Goal: Information Seeking & Learning: Find specific fact

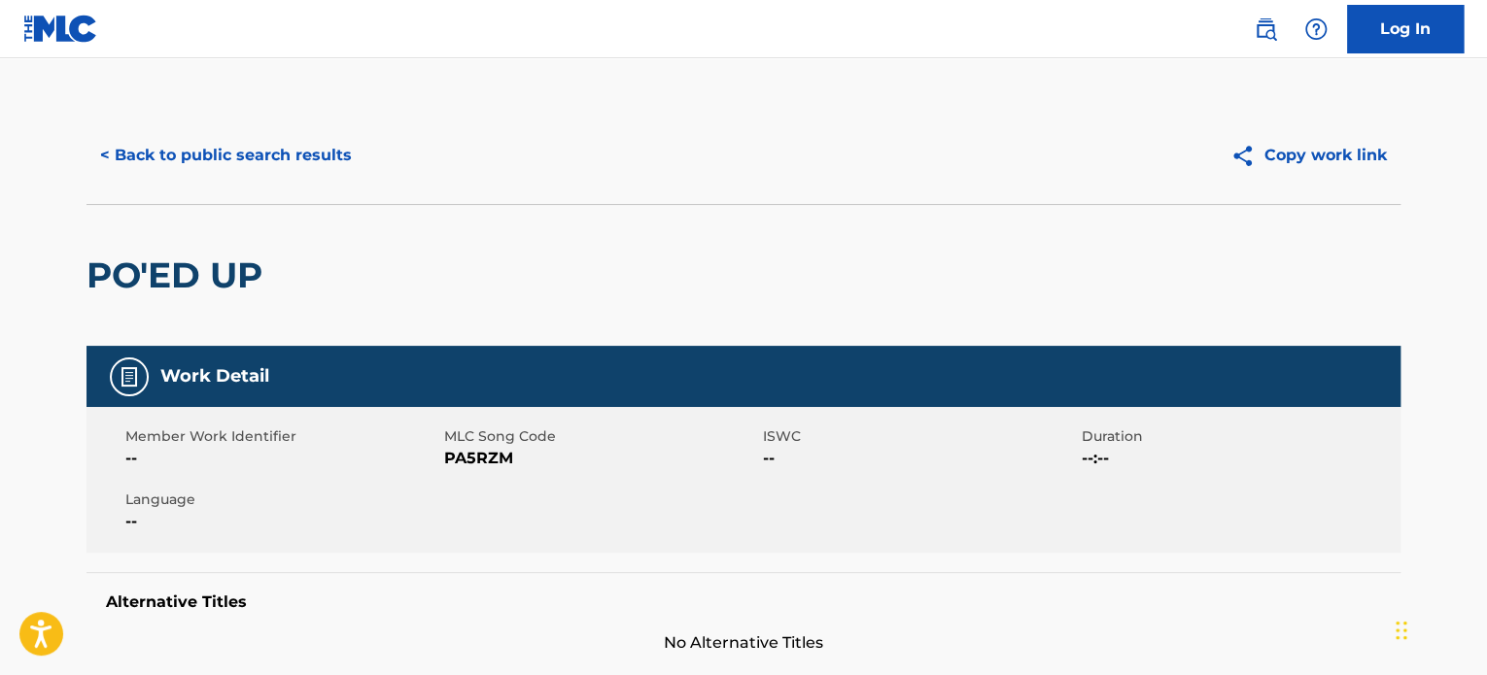
click at [276, 169] on button "< Back to public search results" at bounding box center [225, 155] width 279 height 49
click at [681, 162] on div "< Back to public search results" at bounding box center [414, 155] width 657 height 49
click at [280, 171] on button "< Back to public search results" at bounding box center [225, 155] width 279 height 49
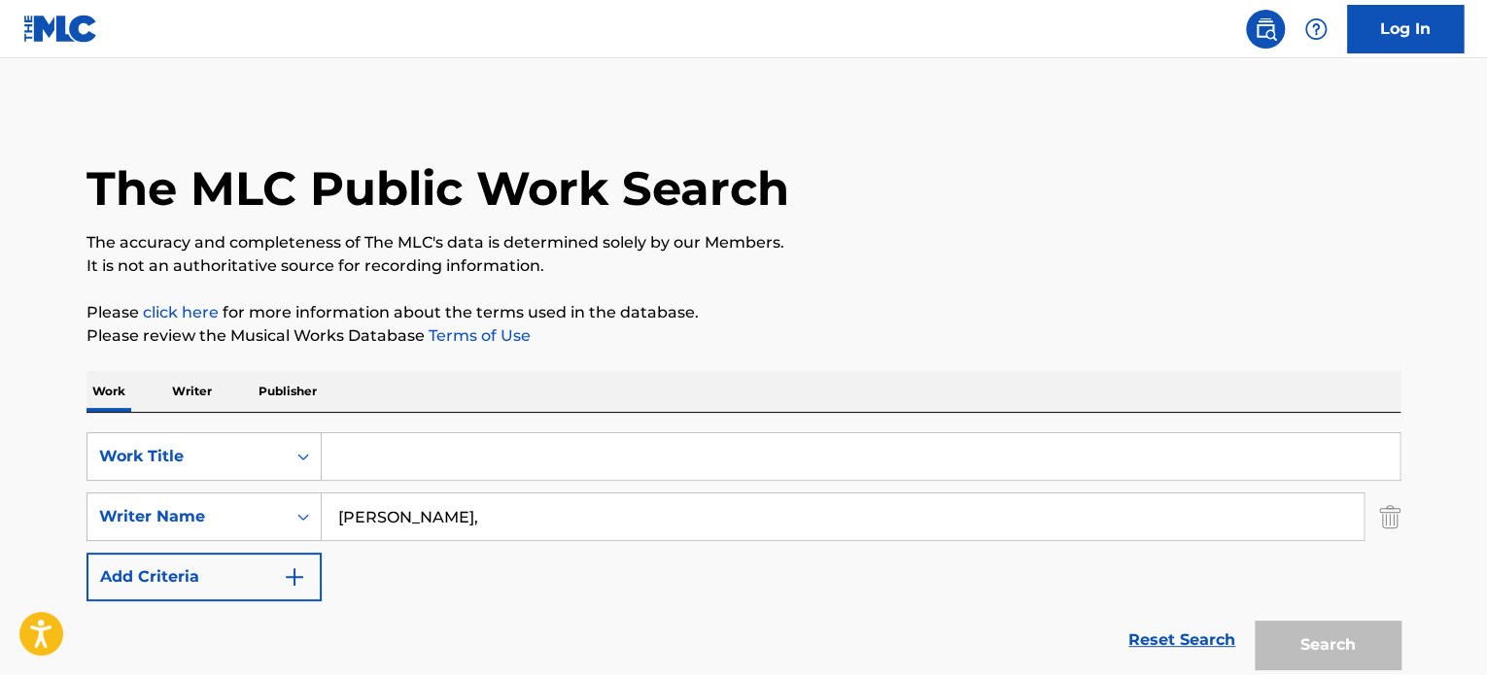
click at [452, 455] on input "Search Form" at bounding box center [861, 456] width 1078 height 47
paste input "BH STK"
type input "BH STK"
click at [1254, 621] on button "Search" at bounding box center [1327, 645] width 146 height 49
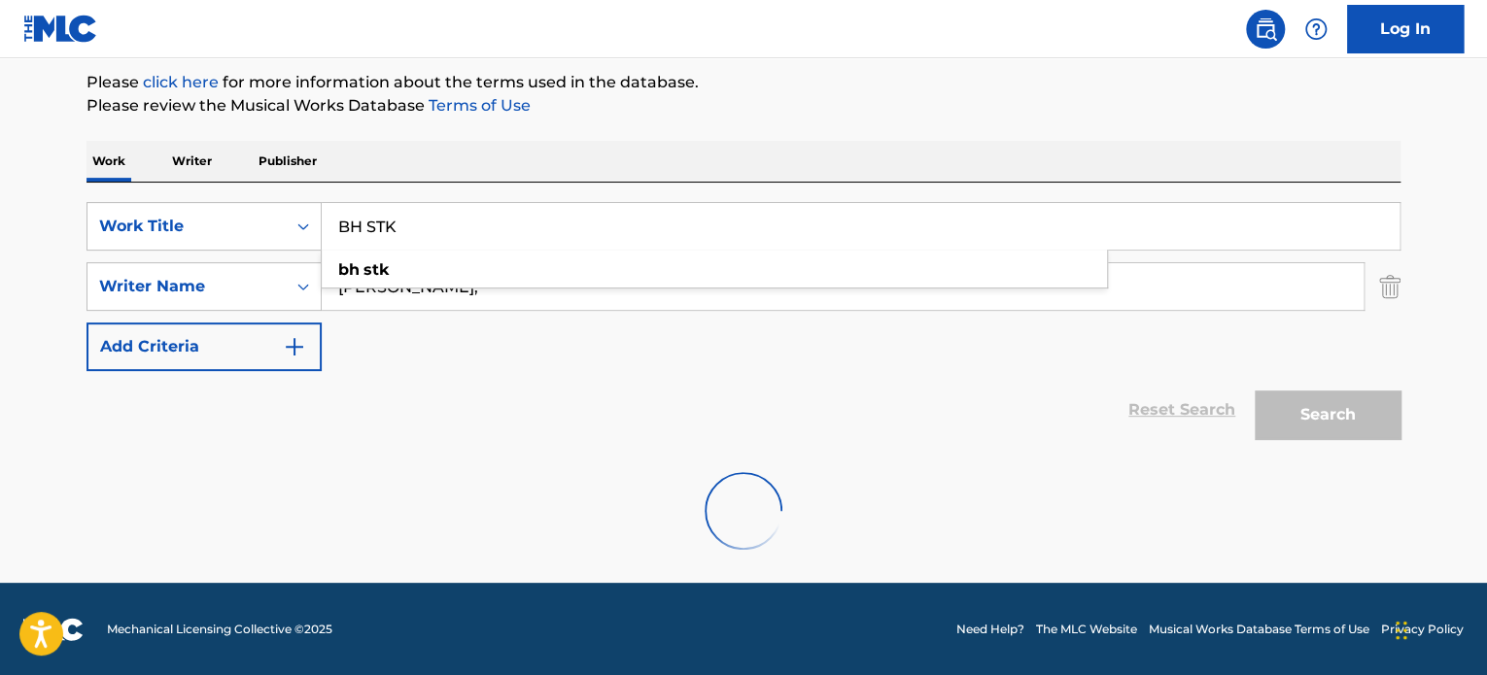
scroll to position [167, 0]
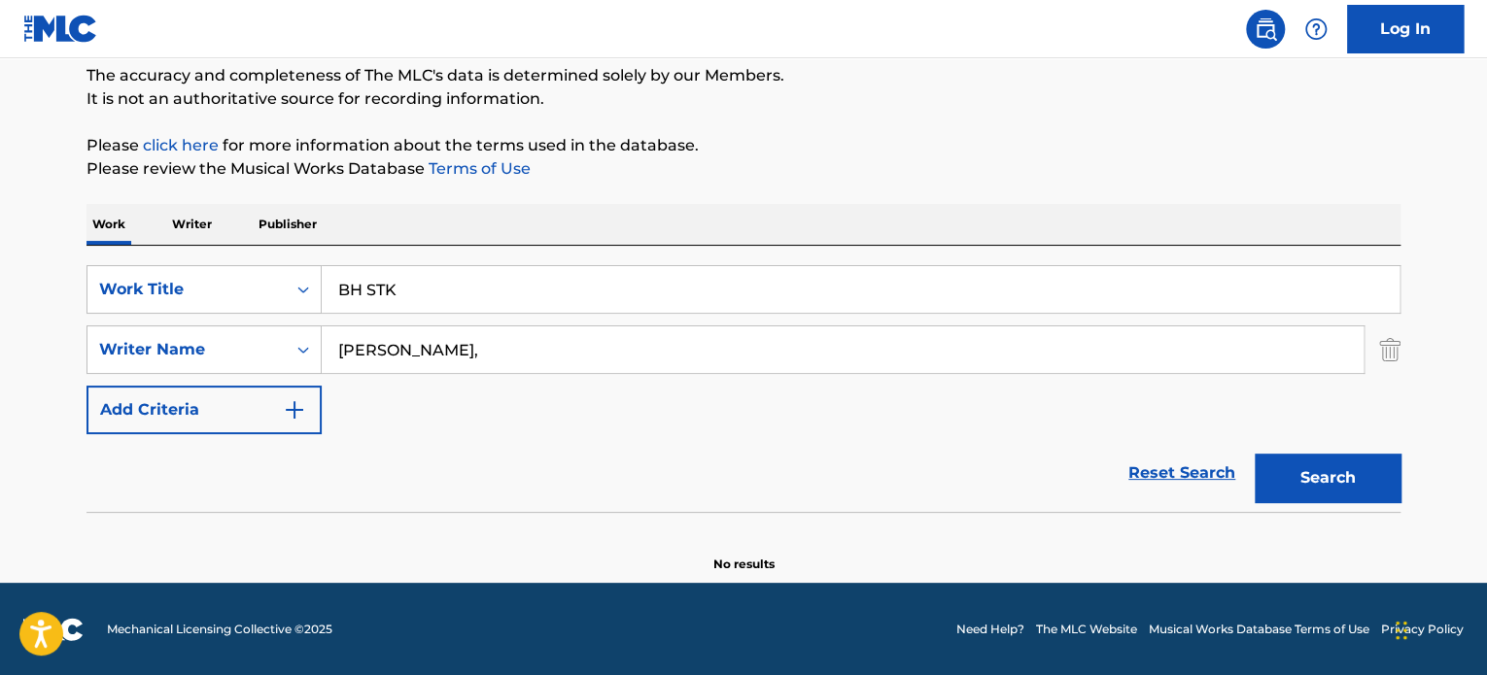
click at [506, 515] on section at bounding box center [743, 517] width 1314 height 11
drag, startPoint x: 441, startPoint y: 273, endPoint x: 218, endPoint y: 270, distance: 223.5
click at [257, 275] on div "SearchWithCriteria6d69cc7a-b86b-4e5a-9aad-f97b7177d281 Work Title BH STK" at bounding box center [743, 289] width 1314 height 49
click at [630, 467] on div "Reset Search Search" at bounding box center [743, 473] width 1314 height 78
click at [542, 352] on input "Cohen-Mungan Jack," at bounding box center [843, 349] width 1042 height 47
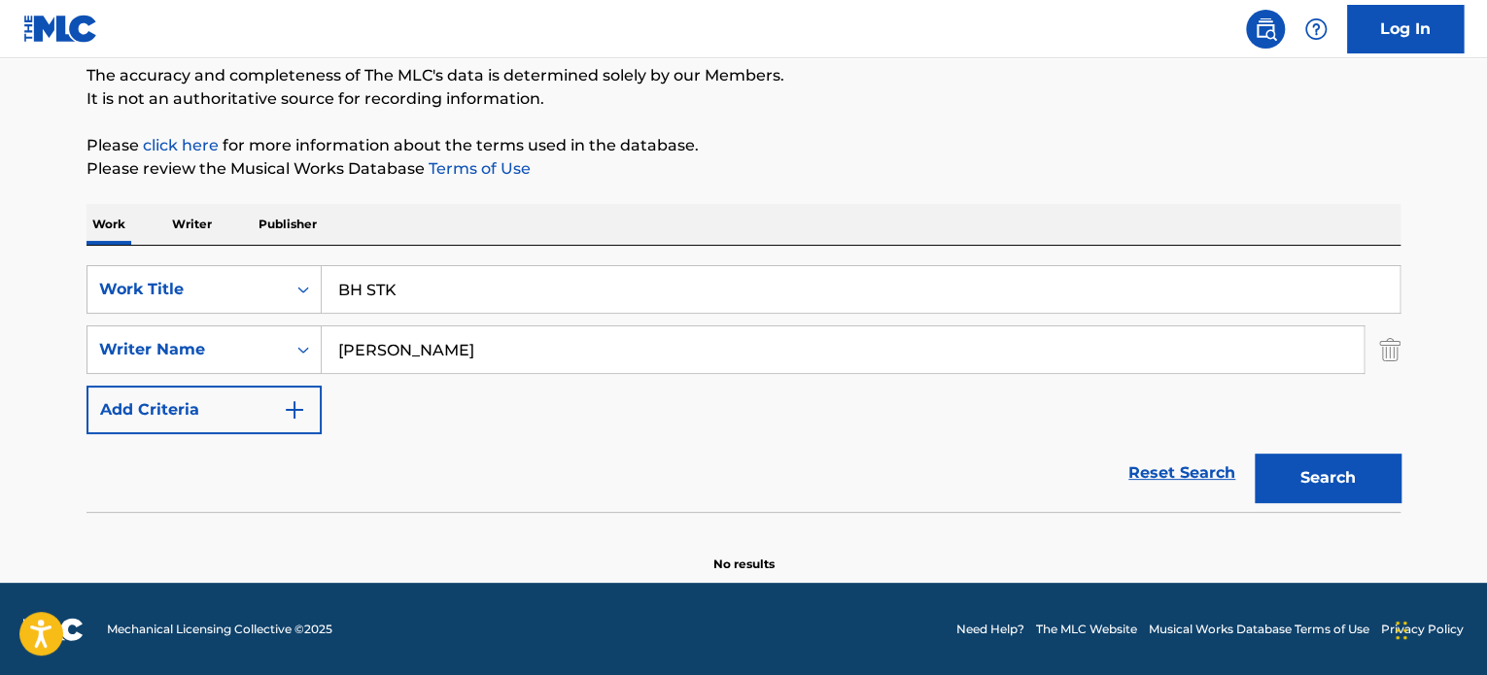
click at [400, 349] on input "Cohen-Mungan Jack" at bounding box center [843, 349] width 1042 height 47
type input "Cohen Mungan Jack"
click at [1345, 454] on button "Search" at bounding box center [1327, 478] width 146 height 49
drag, startPoint x: 447, startPoint y: 286, endPoint x: 217, endPoint y: 277, distance: 230.5
click at [241, 280] on div "SearchWithCriteria6d69cc7a-b86b-4e5a-9aad-f97b7177d281 Work Title BH STK bh stk" at bounding box center [743, 289] width 1314 height 49
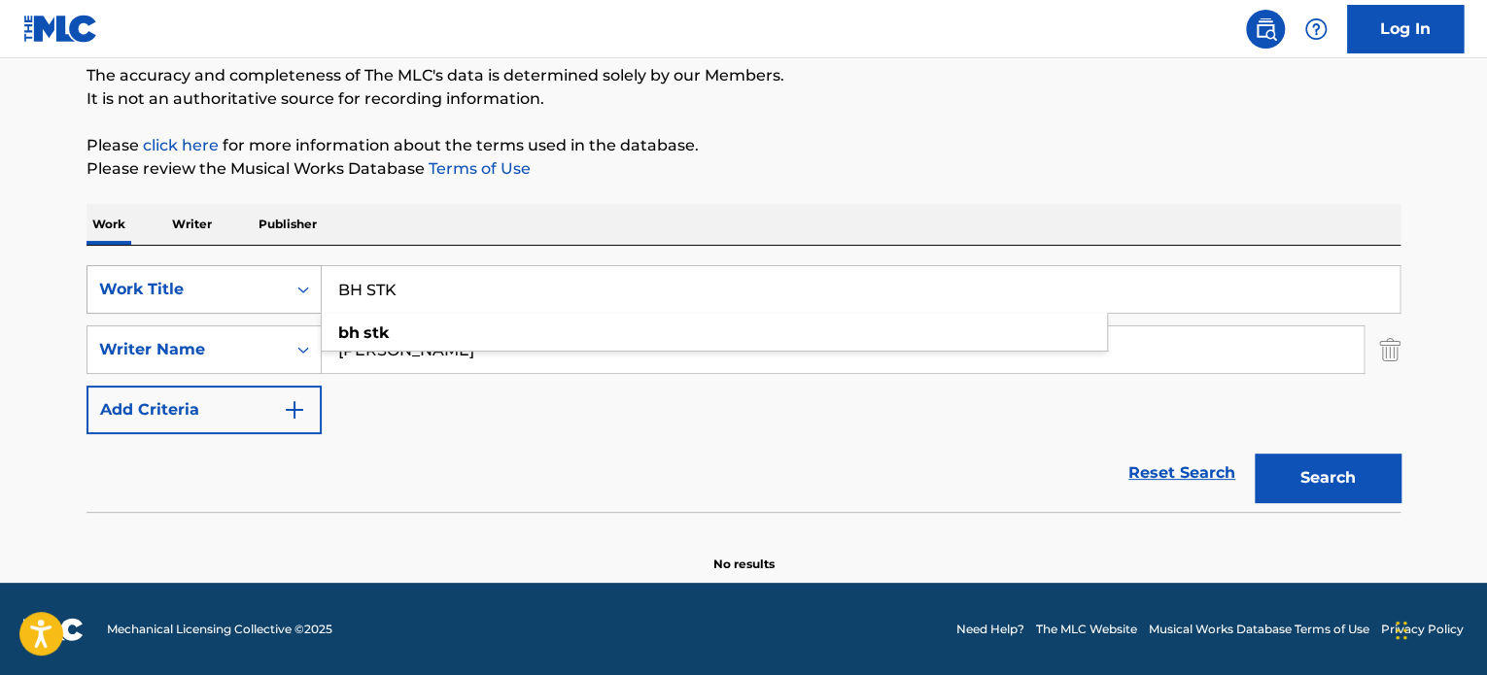
paste input "OYE MORENA"
type input "OYE MORENA"
drag, startPoint x: 551, startPoint y: 359, endPoint x: 190, endPoint y: 334, distance: 361.3
click at [190, 337] on div "SearchWithCriteria1ccb4e56-bb6e-4dcd-a965-0a8941ad2625 Writer Name Cohen Mungan…" at bounding box center [743, 350] width 1314 height 49
paste input "Homero Prado Elizondo"
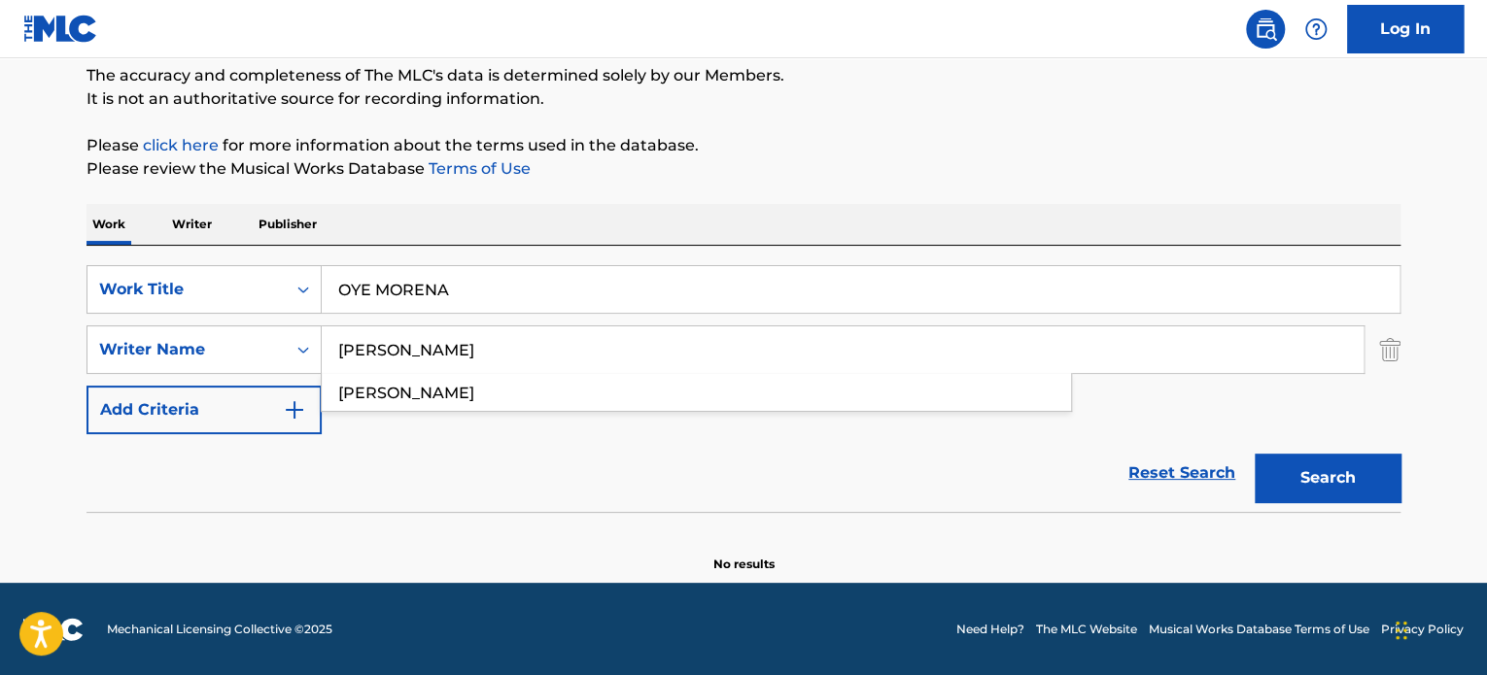
type input "Homero Prado Elizondo"
click at [439, 493] on div "Reset Search Search" at bounding box center [743, 473] width 1314 height 78
click at [1323, 476] on button "Search" at bounding box center [1327, 478] width 146 height 49
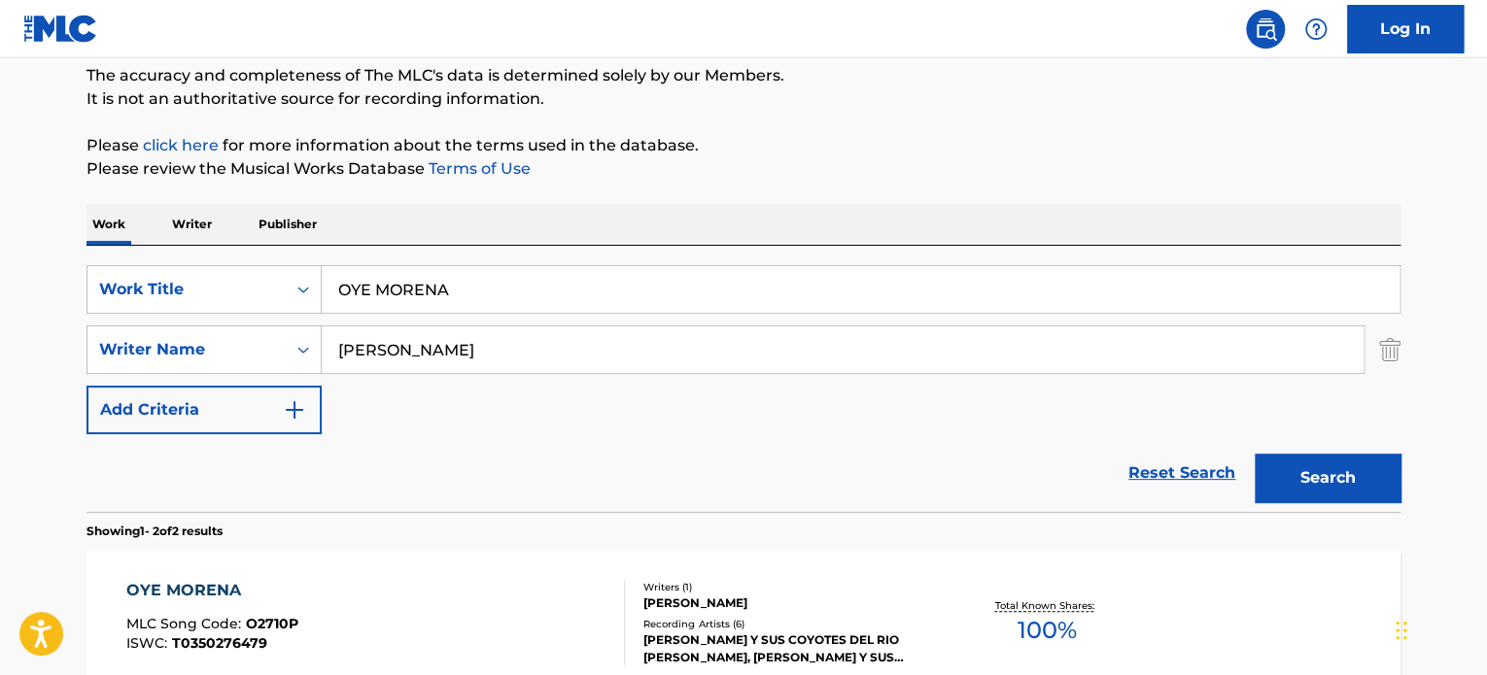
scroll to position [492, 0]
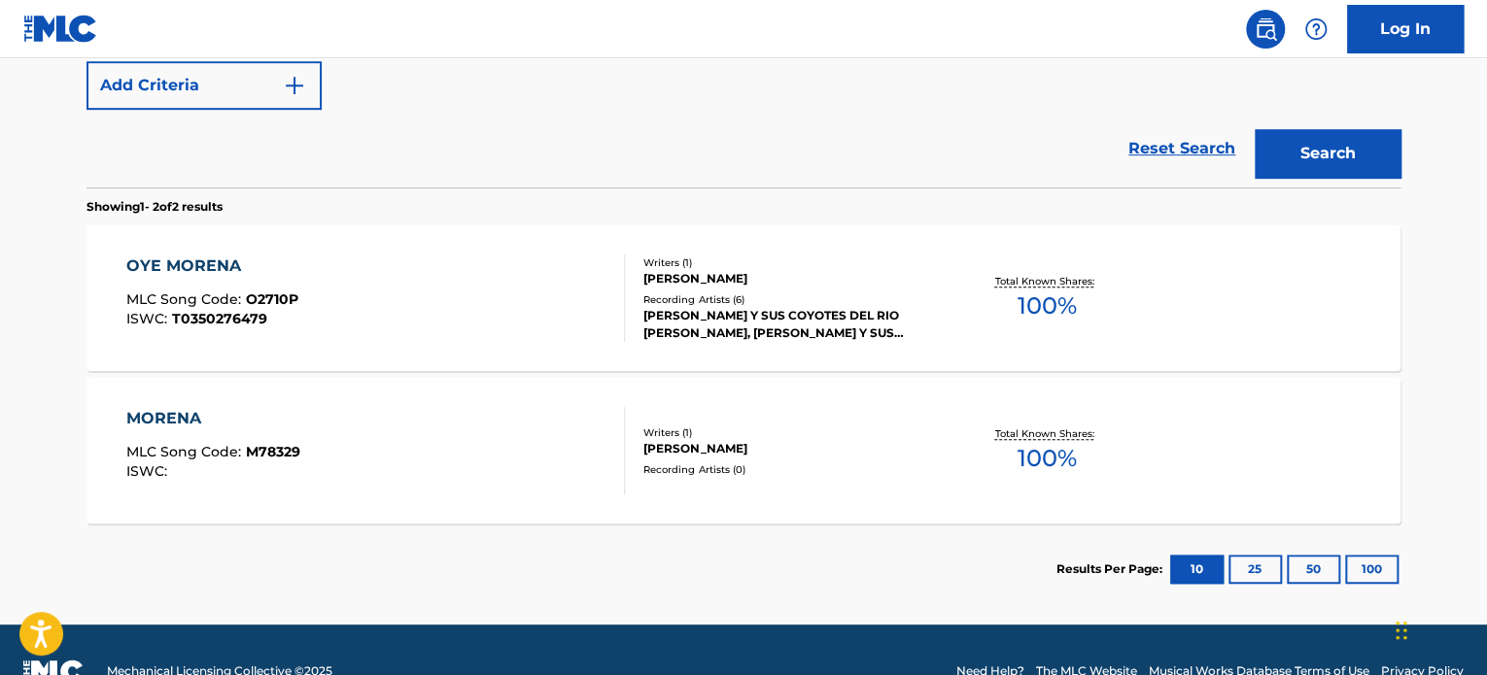
click at [680, 283] on div "HOMERO PRADO ELIZONDO" at bounding box center [789, 278] width 293 height 17
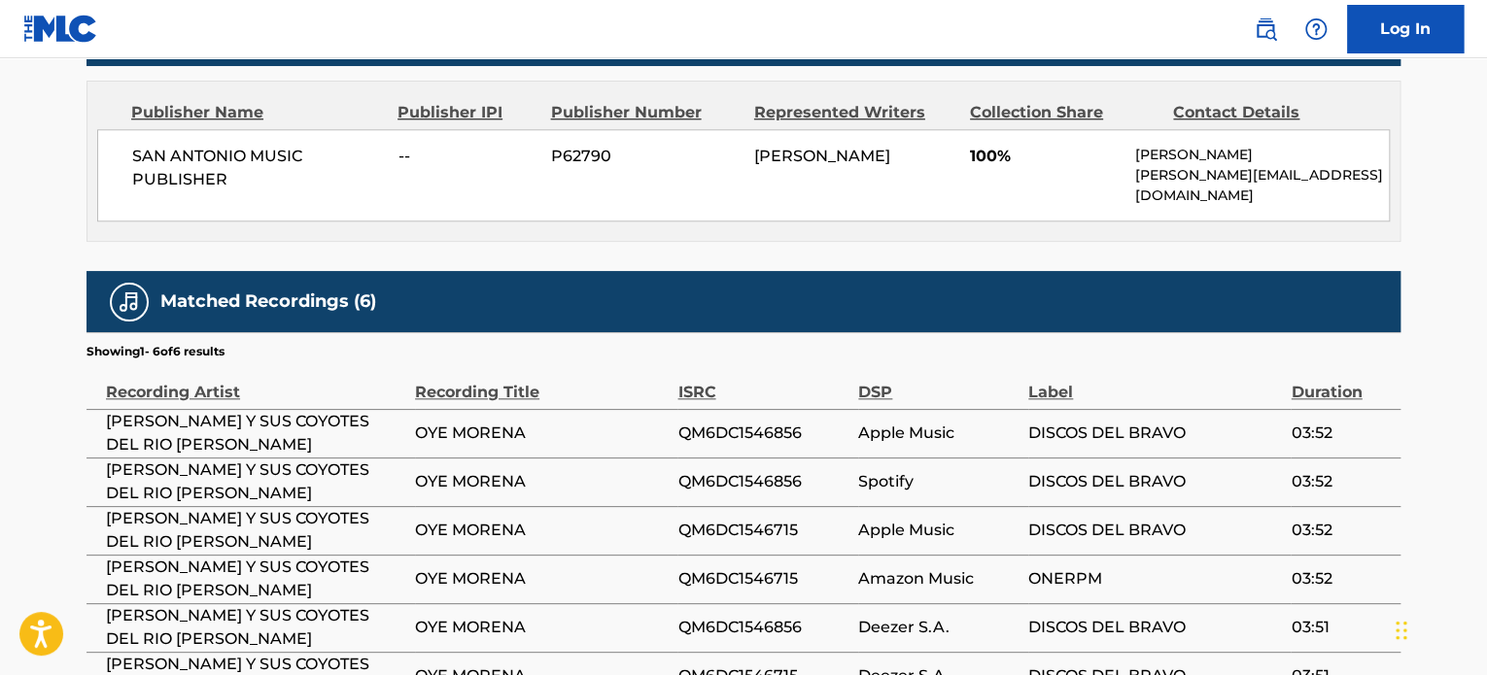
scroll to position [1047, 0]
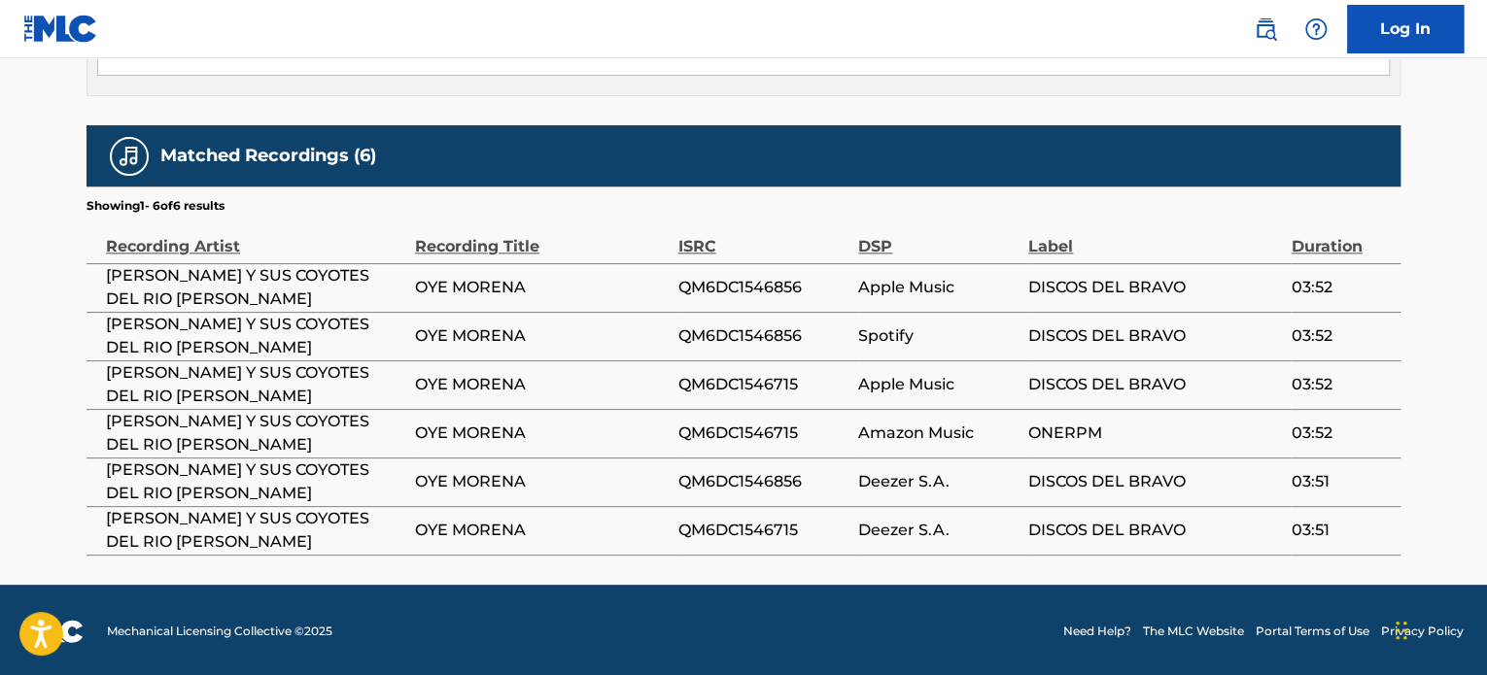
click at [670, 203] on section "Showing 1 - 6 of 6 results" at bounding box center [743, 201] width 1314 height 28
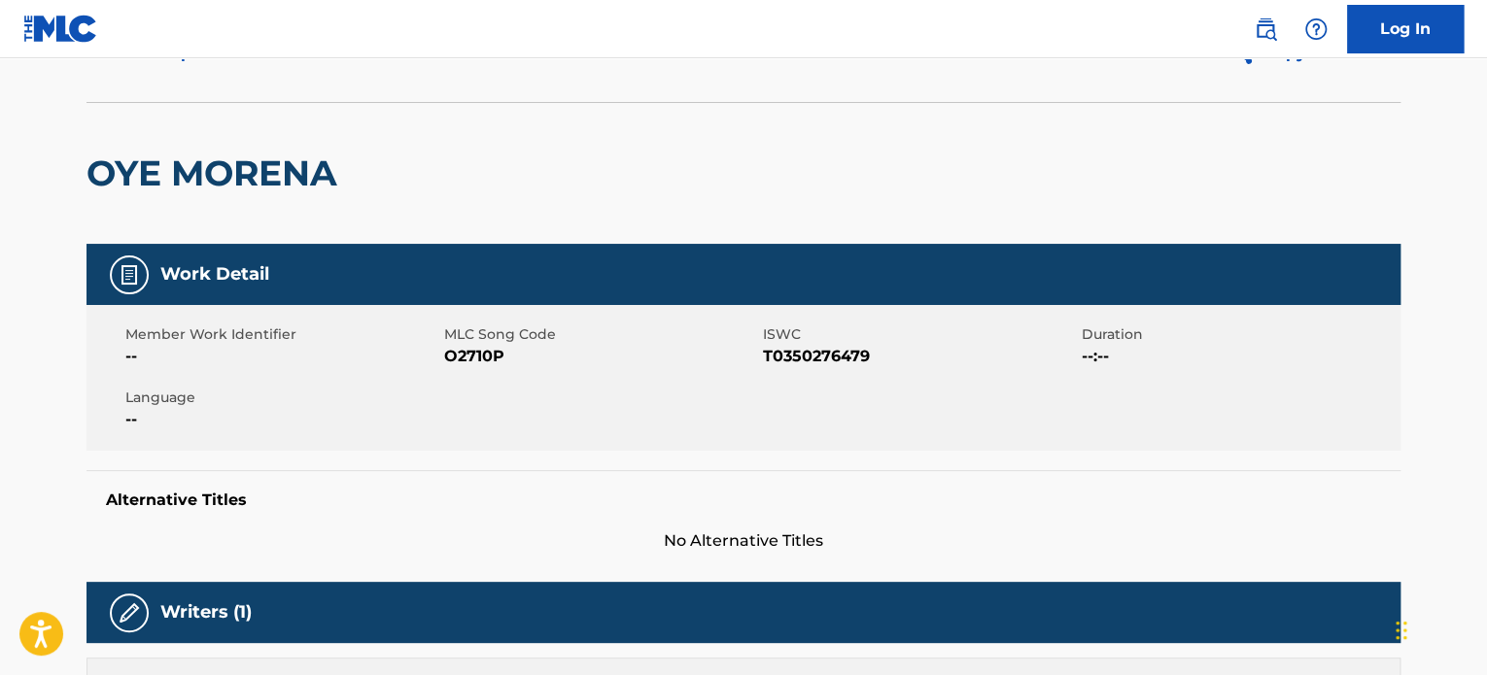
scroll to position [0, 0]
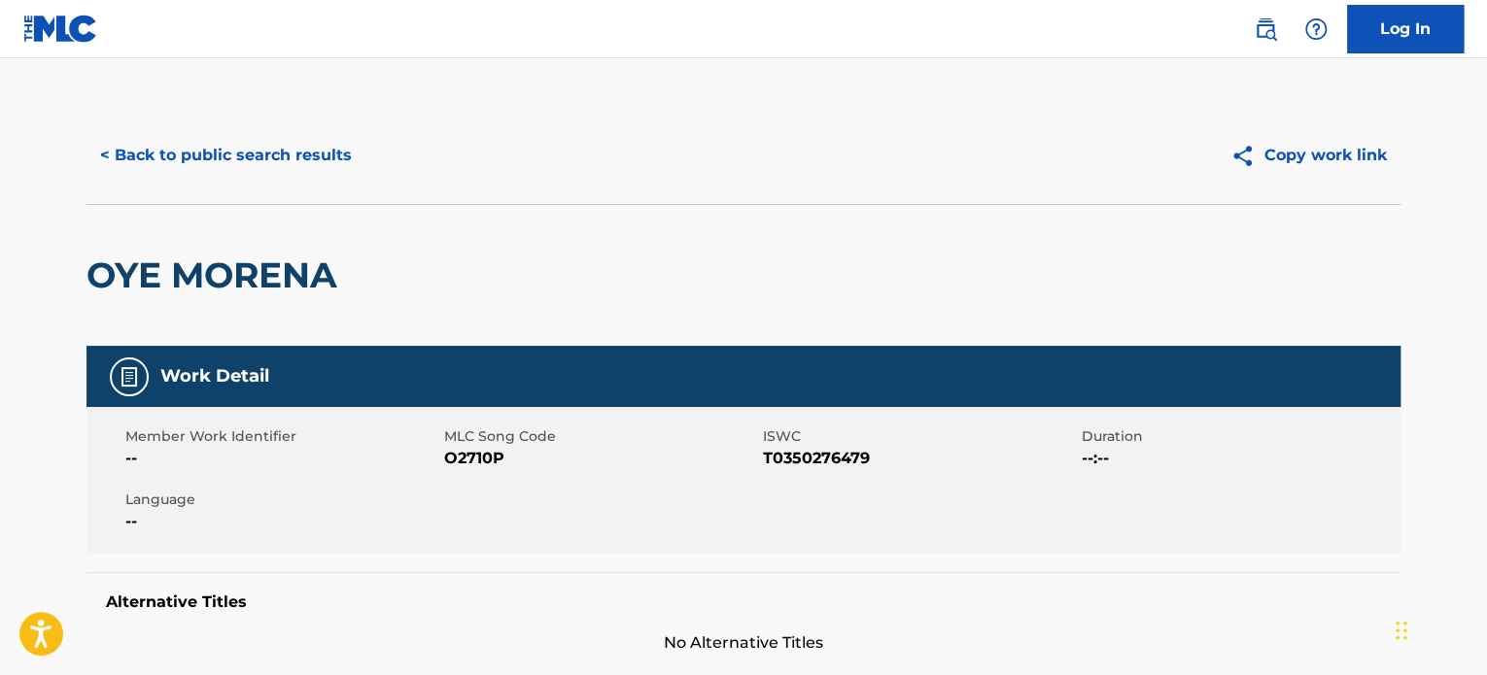
click at [326, 147] on button "< Back to public search results" at bounding box center [225, 155] width 279 height 49
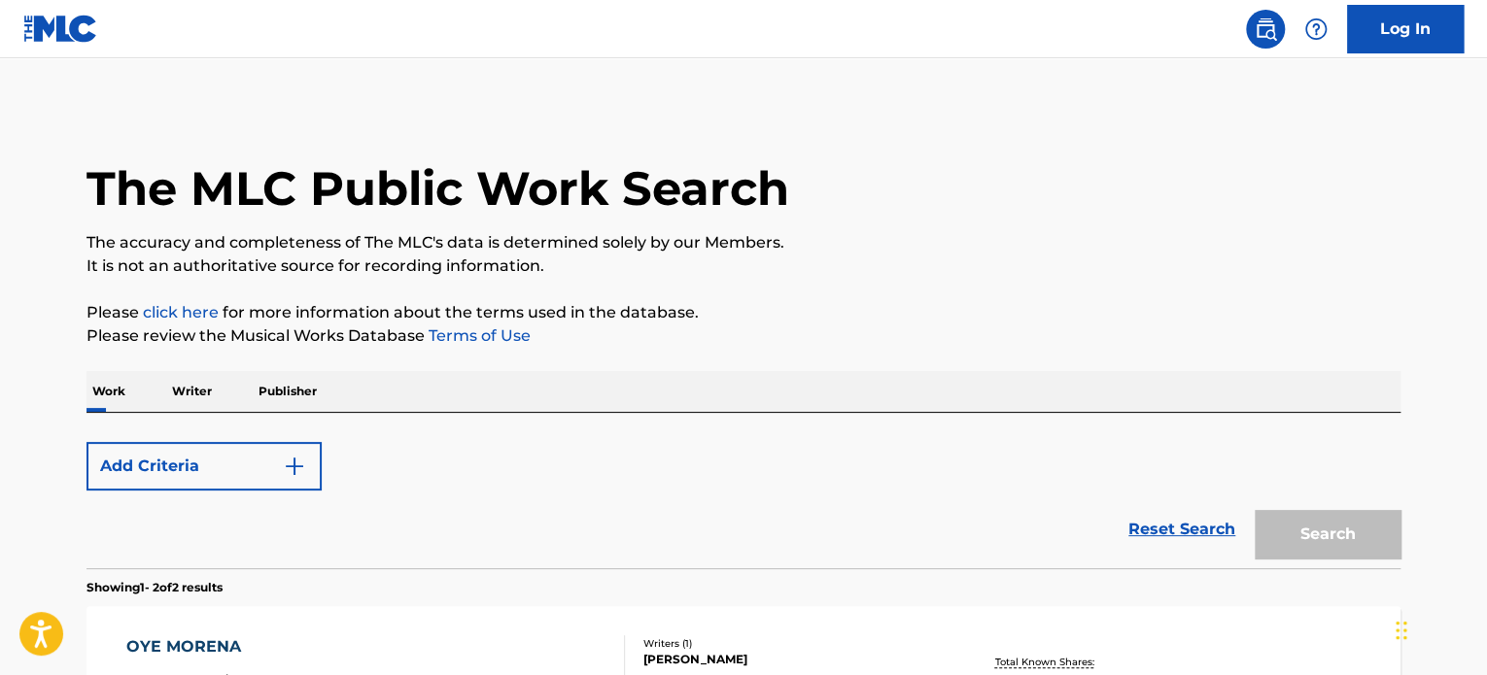
scroll to position [423, 0]
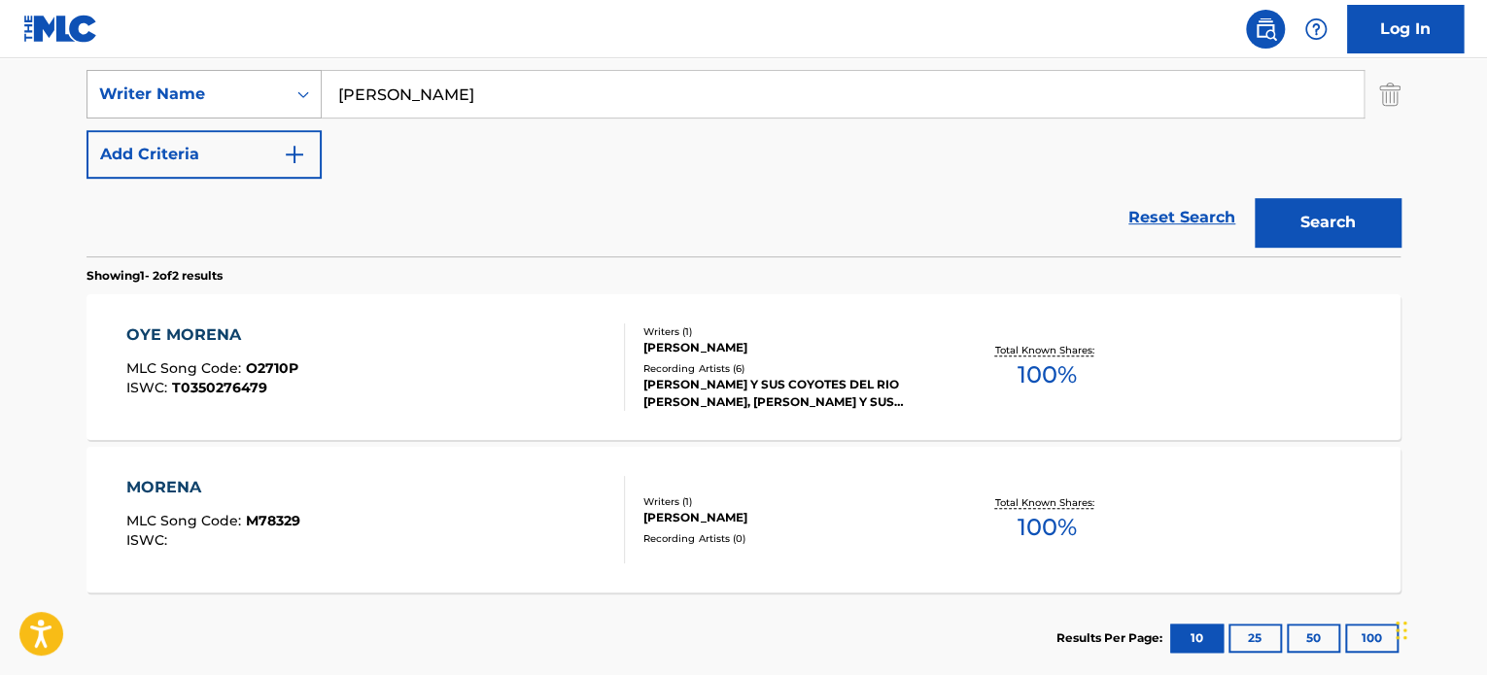
drag, startPoint x: 577, startPoint y: 92, endPoint x: 248, endPoint y: 81, distance: 329.6
click at [232, 78] on div "SearchWithCriteria1ccb4e56-bb6e-4dcd-a965-0a8941ad2625 Writer Name Homero Prado…" at bounding box center [743, 94] width 1314 height 49
paste input "JOSE LUIS DELGADO QUINTANILLA"
type input "JOSE LUIS DELGADO QUINTANILLA"
click at [1350, 239] on button "Search" at bounding box center [1327, 222] width 146 height 49
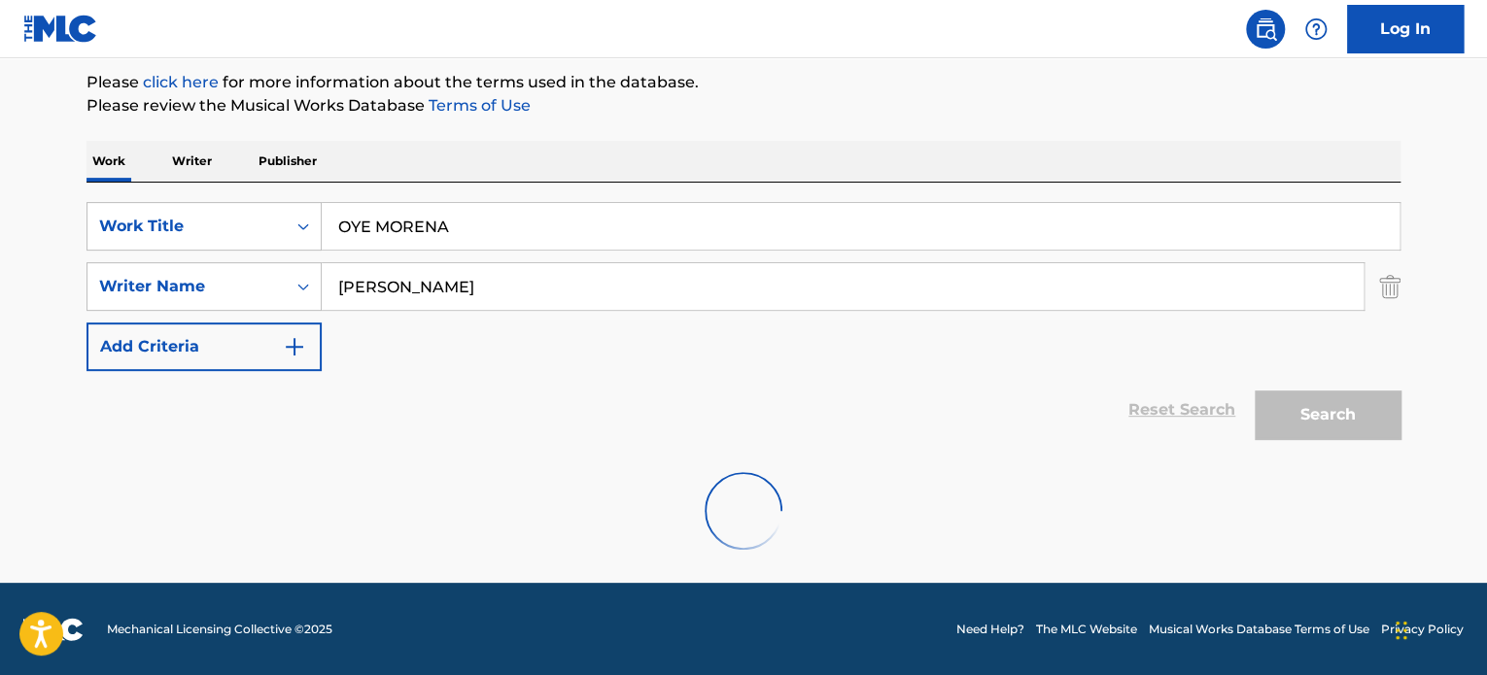
scroll to position [381, 0]
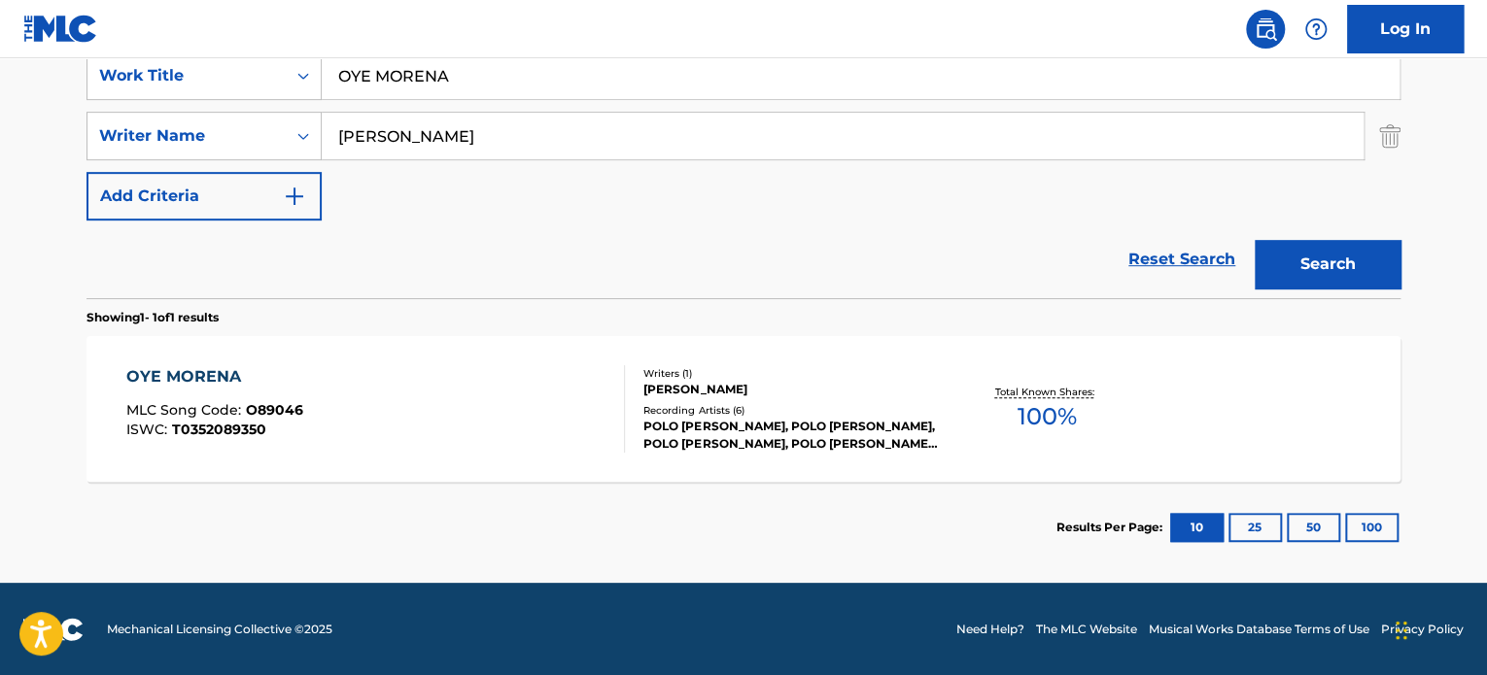
click at [677, 338] on div "OYE MORENA MLC Song Code : O89046 ISWC : T0352089350 Writers ( 1 ) JOSE LUIS DE…" at bounding box center [743, 409] width 1314 height 146
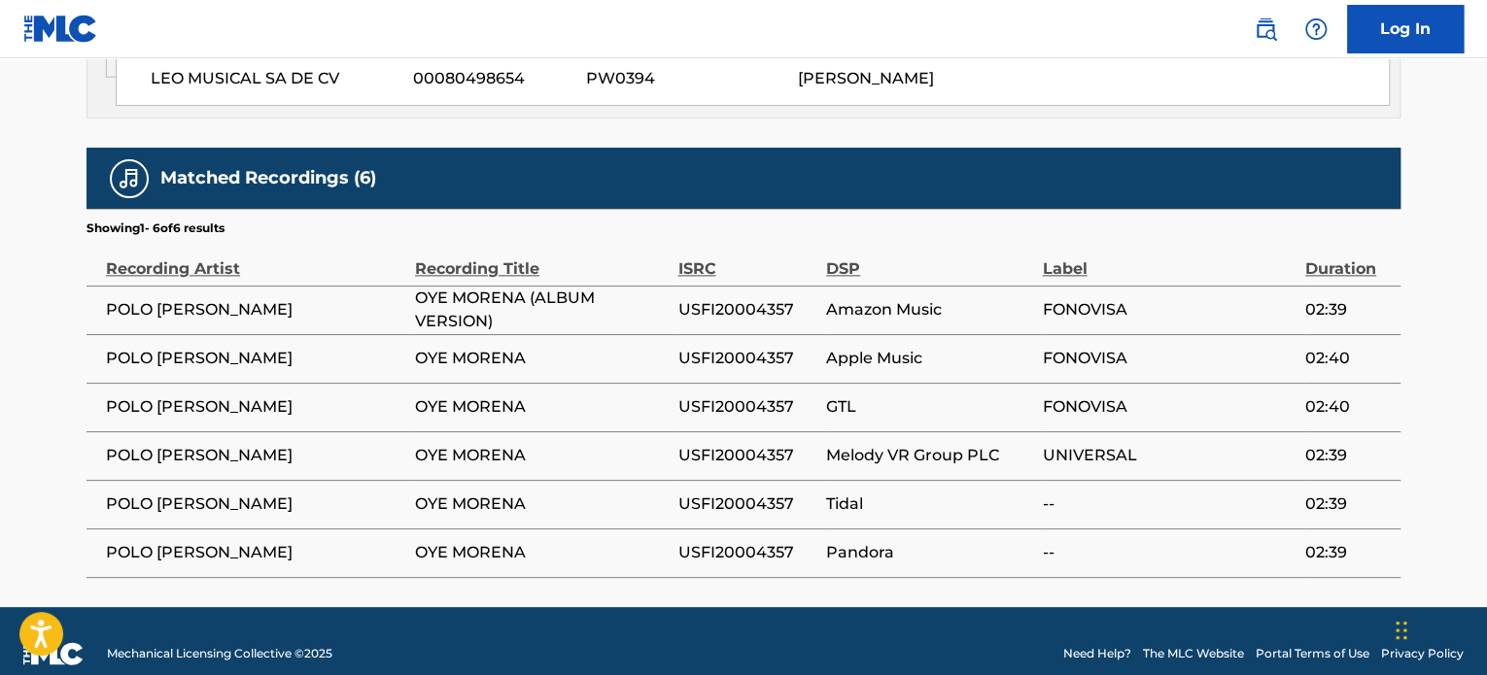
scroll to position [1156, 0]
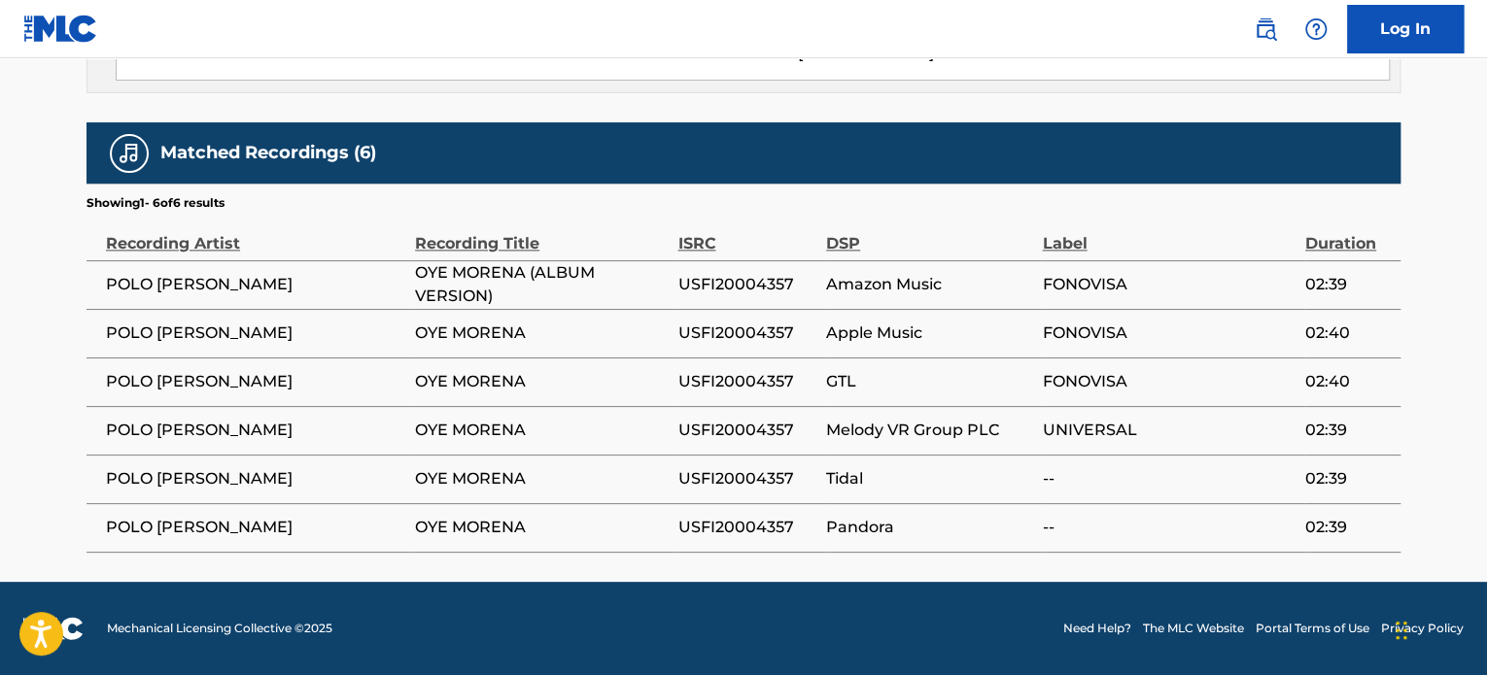
click at [690, 223] on div "ISRC" at bounding box center [746, 234] width 139 height 44
click at [653, 208] on section "Showing 1 - 6 of 6 results" at bounding box center [743, 198] width 1314 height 28
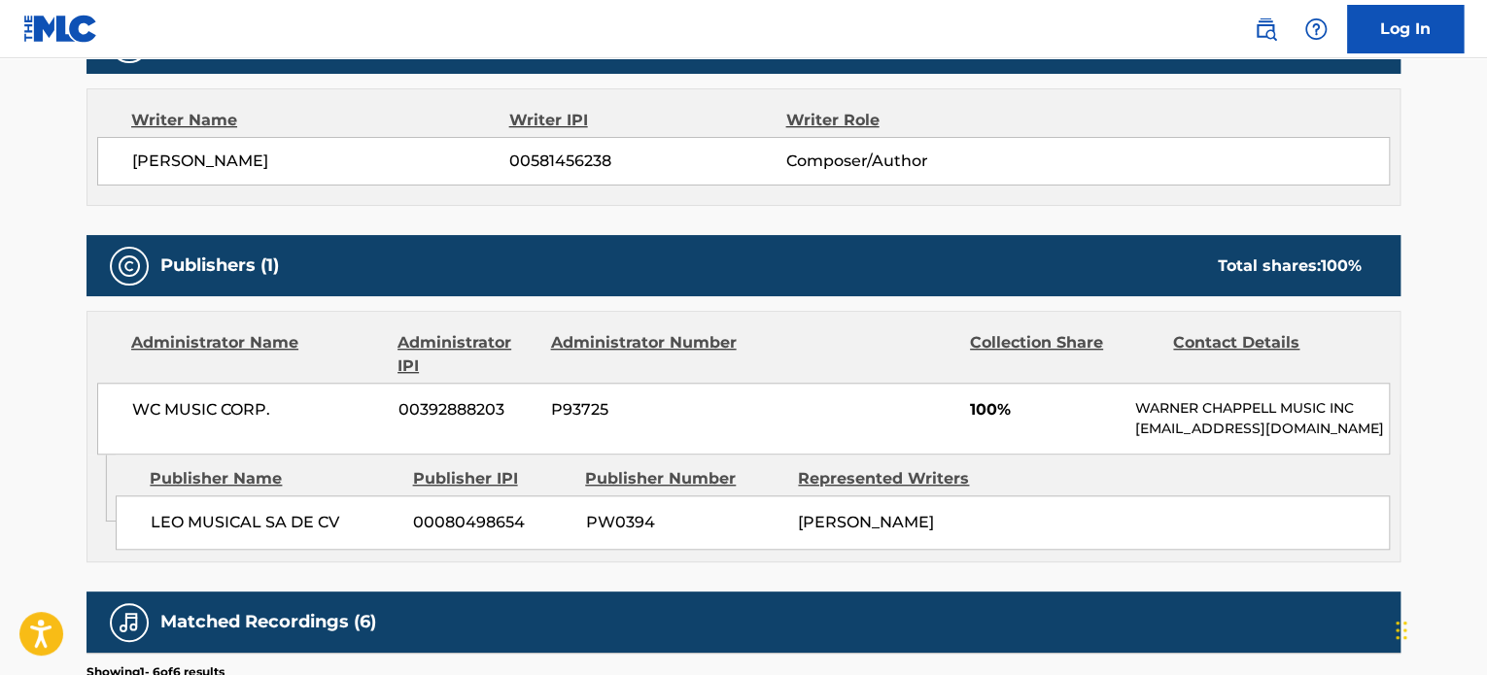
scroll to position [346, 0]
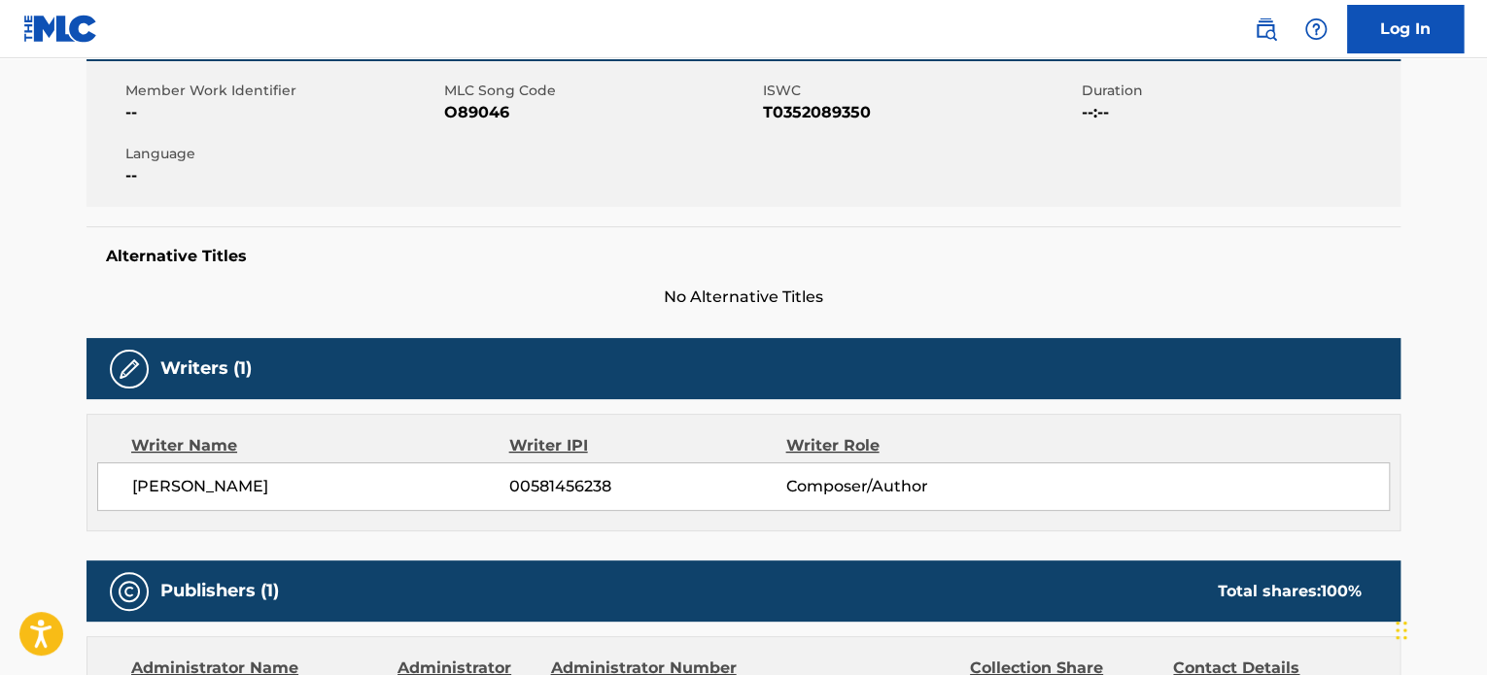
click at [348, 490] on span "JOSE LUIS DELGADO QUINTANILLA" at bounding box center [320, 486] width 377 height 23
copy span "QUINTANILLA"
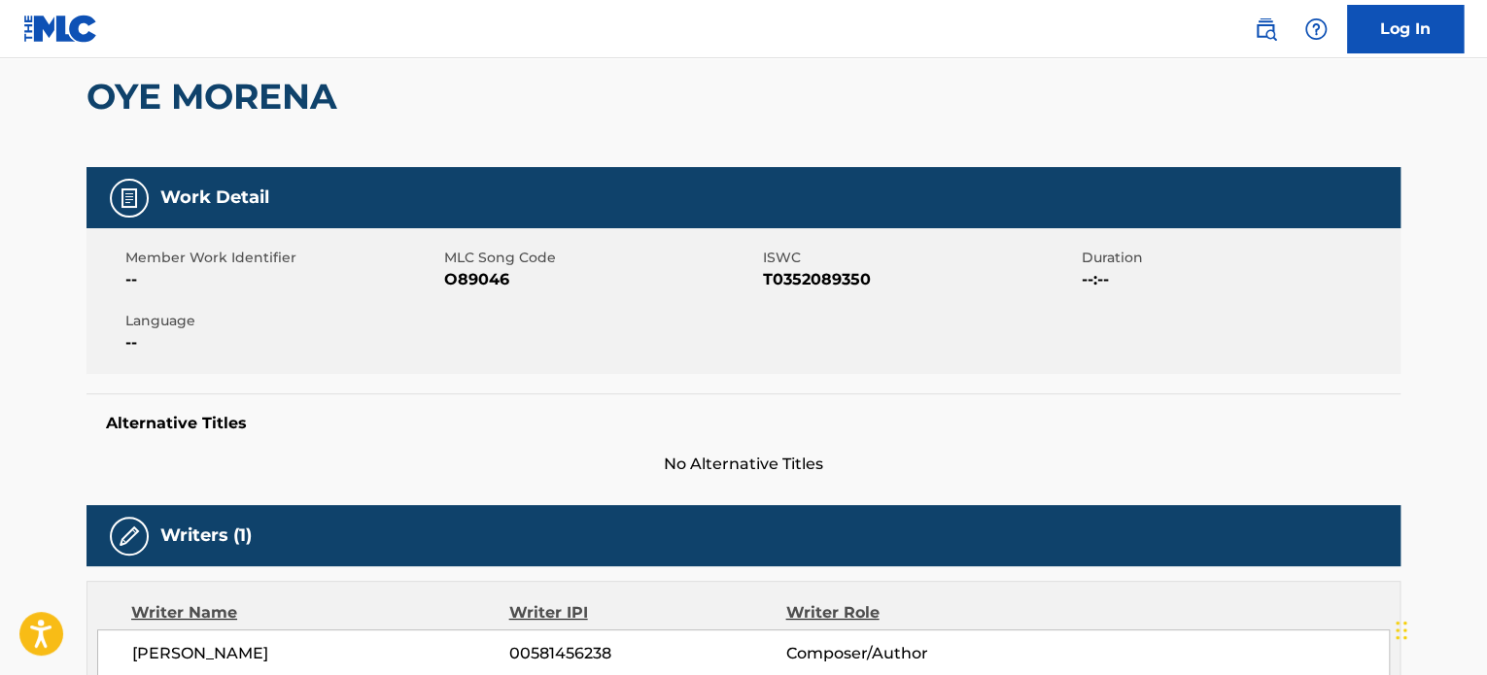
scroll to position [0, 0]
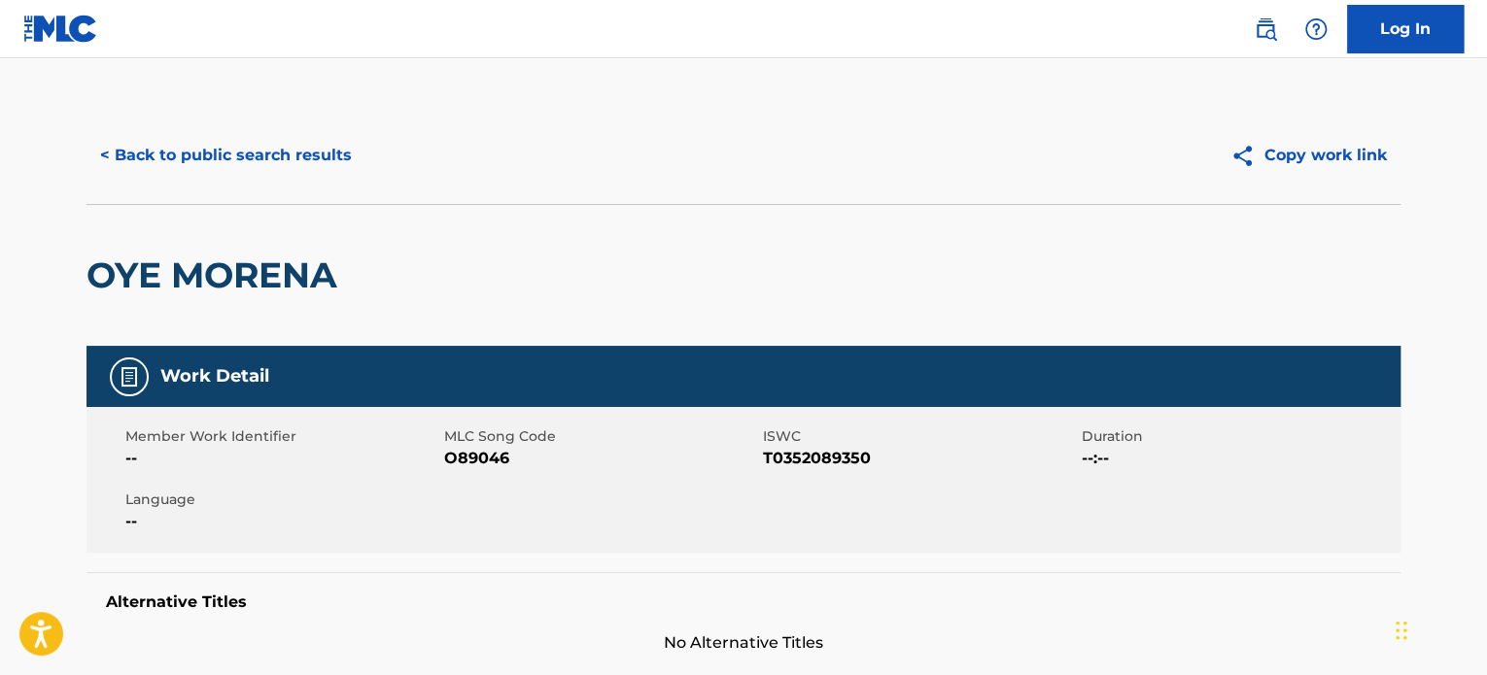
click at [270, 155] on button "< Back to public search results" at bounding box center [225, 155] width 279 height 49
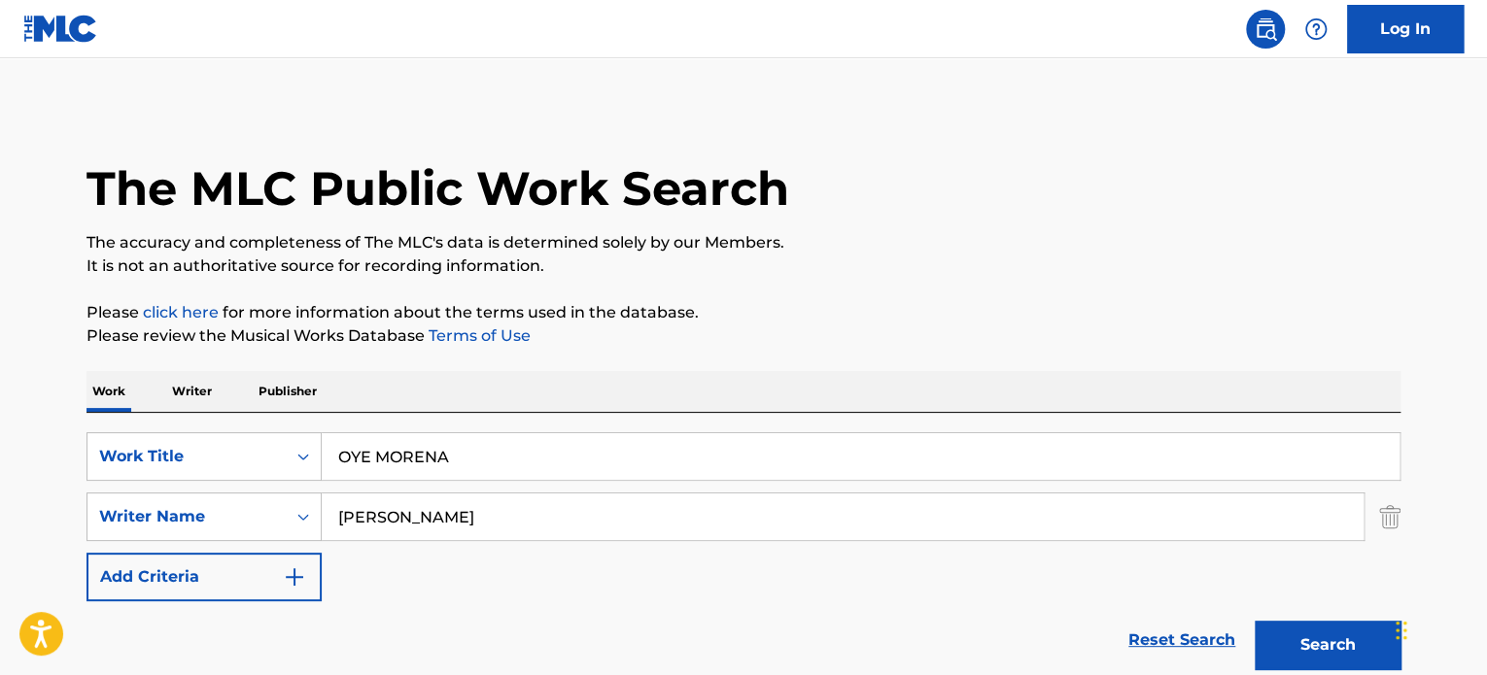
scroll to position [270, 0]
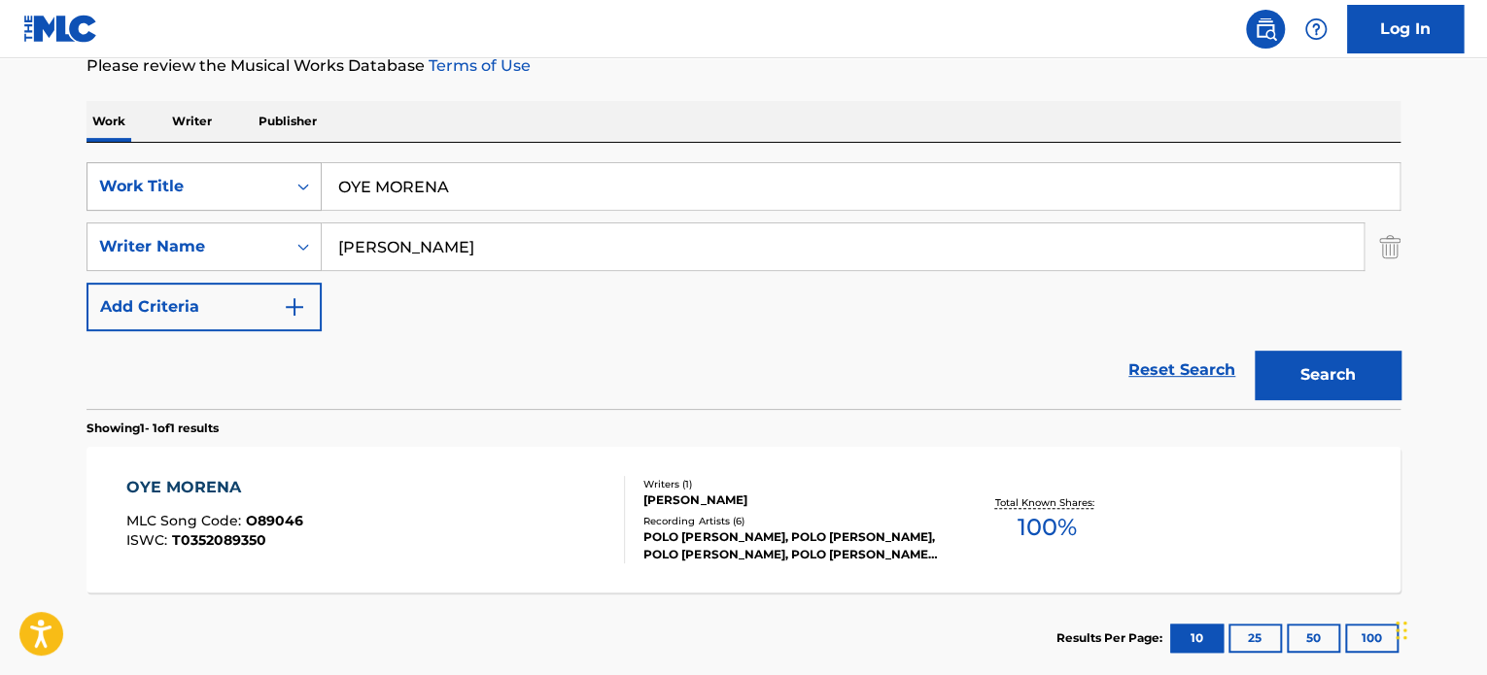
drag, startPoint x: 494, startPoint y: 182, endPoint x: 158, endPoint y: 170, distance: 335.4
click at [163, 181] on div "SearchWithCriteria6d69cc7a-b86b-4e5a-9aad-f97b7177d281 Work Title OYE MORENA" at bounding box center [743, 186] width 1314 height 49
paste input "WITH YOU"
type input "WITH YOU"
drag, startPoint x: 661, startPoint y: 241, endPoint x: 206, endPoint y: 216, distance: 455.5
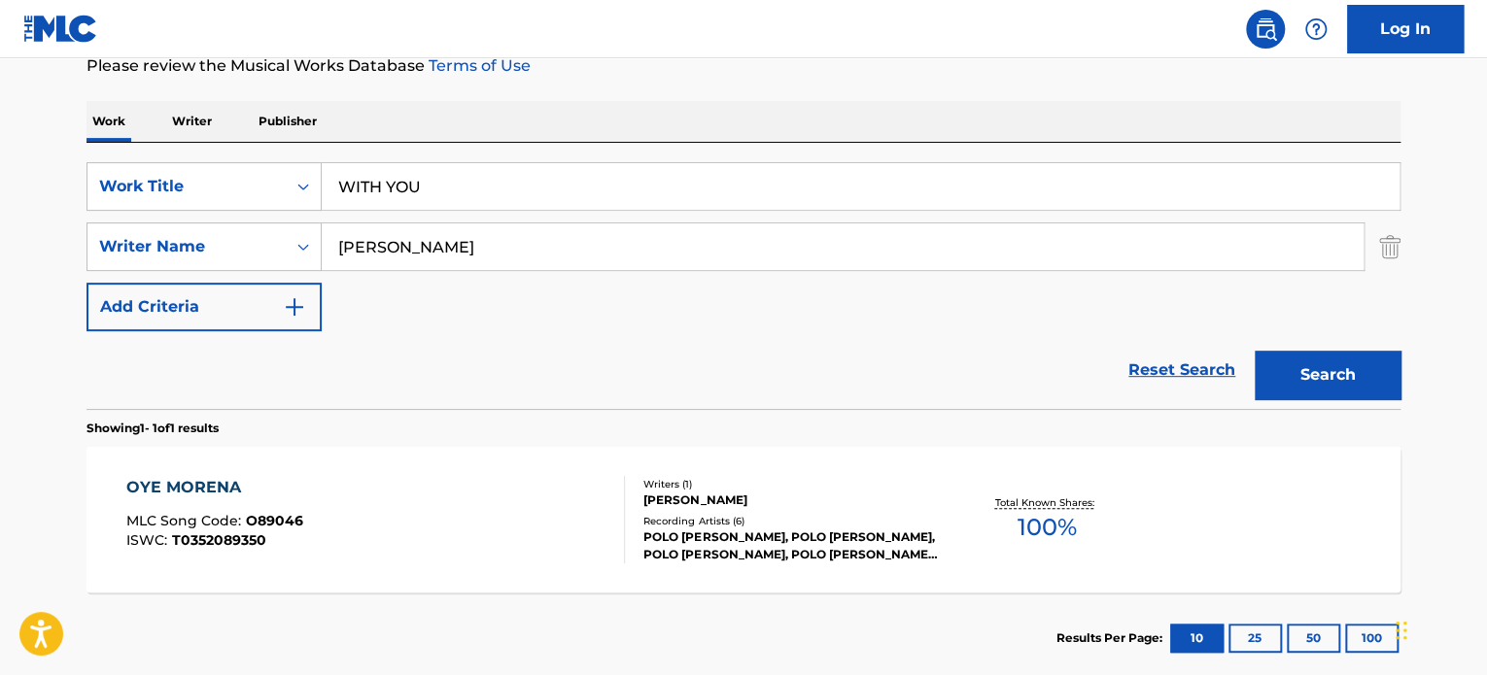
click at [212, 217] on div "SearchWithCriteria6d69cc7a-b86b-4e5a-9aad-f97b7177d281 Work Title WITH YOU Sear…" at bounding box center [743, 246] width 1314 height 169
paste input "AMUND BJORKLUND"
type input "AMUND BJORKLUND"
click at [1366, 383] on button "Search" at bounding box center [1327, 375] width 146 height 49
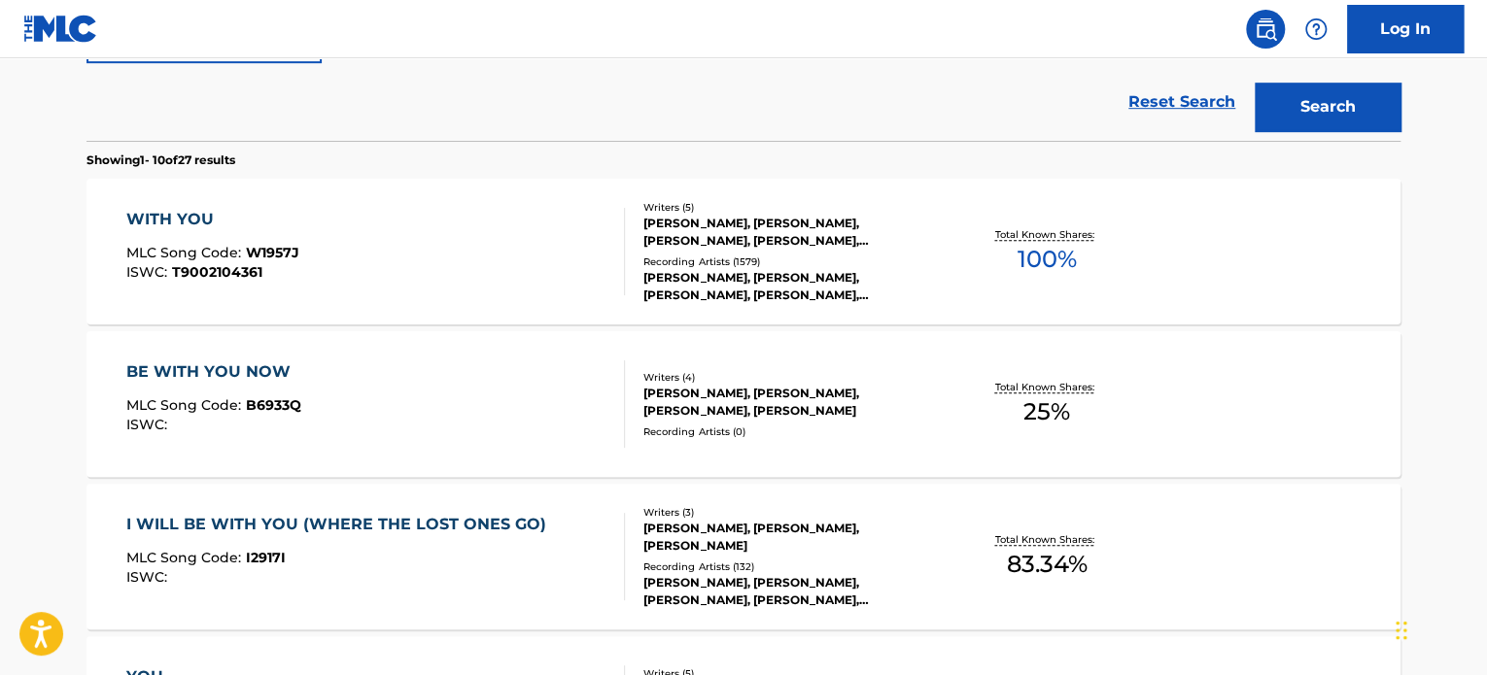
scroll to position [595, 0]
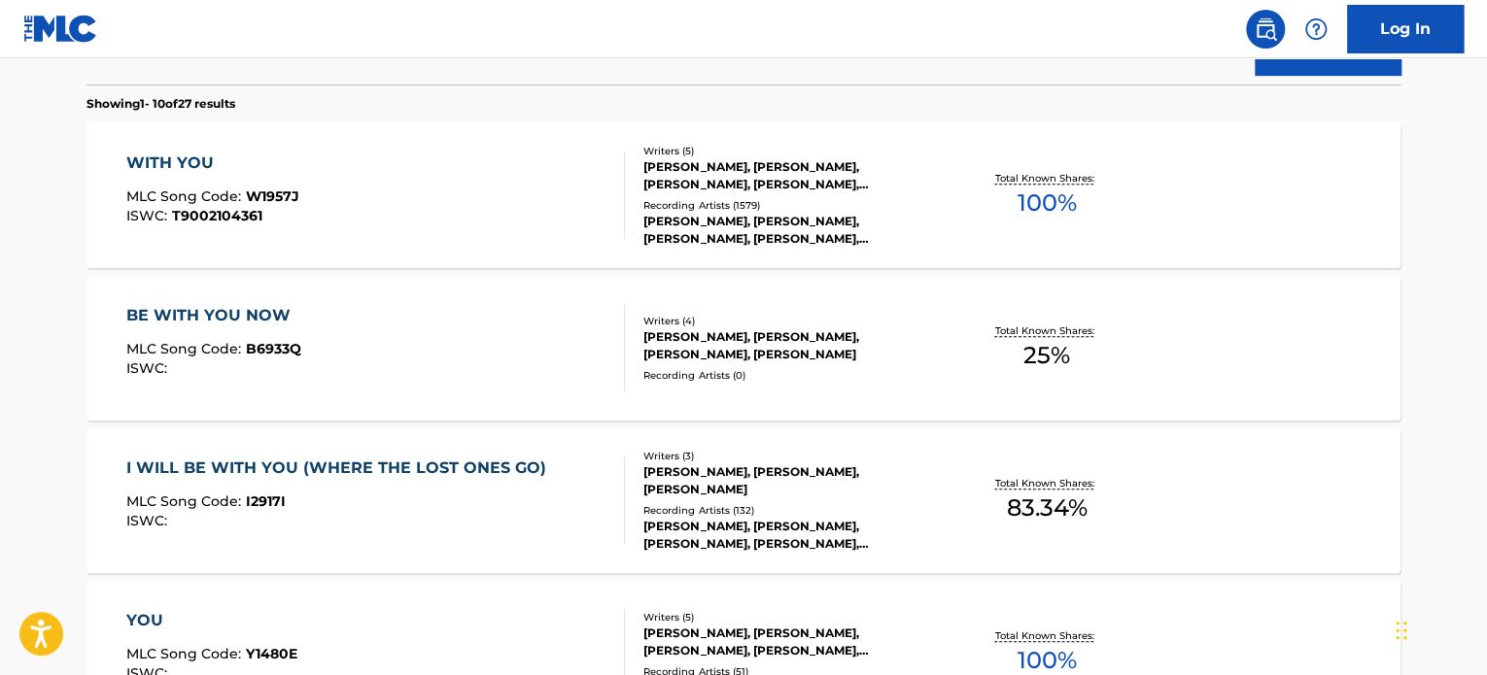
click at [712, 195] on div "Writers ( 5 ) MIKKEL STORLEER ERIKSEN, JOHN R AUSTIN, ESPEN LIND, AMUND BJORKLU…" at bounding box center [781, 196] width 312 height 104
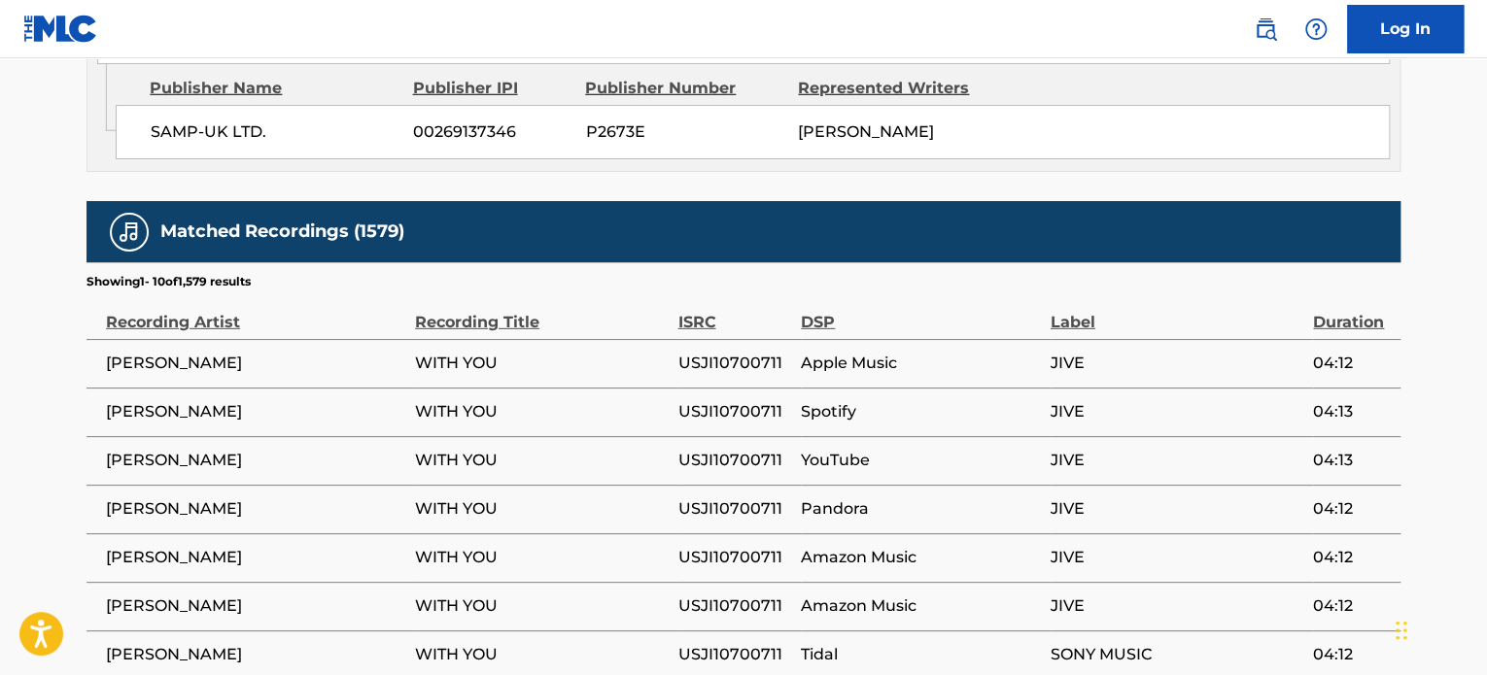
scroll to position [2797, 0]
